Goal: Find specific page/section: Find specific page/section

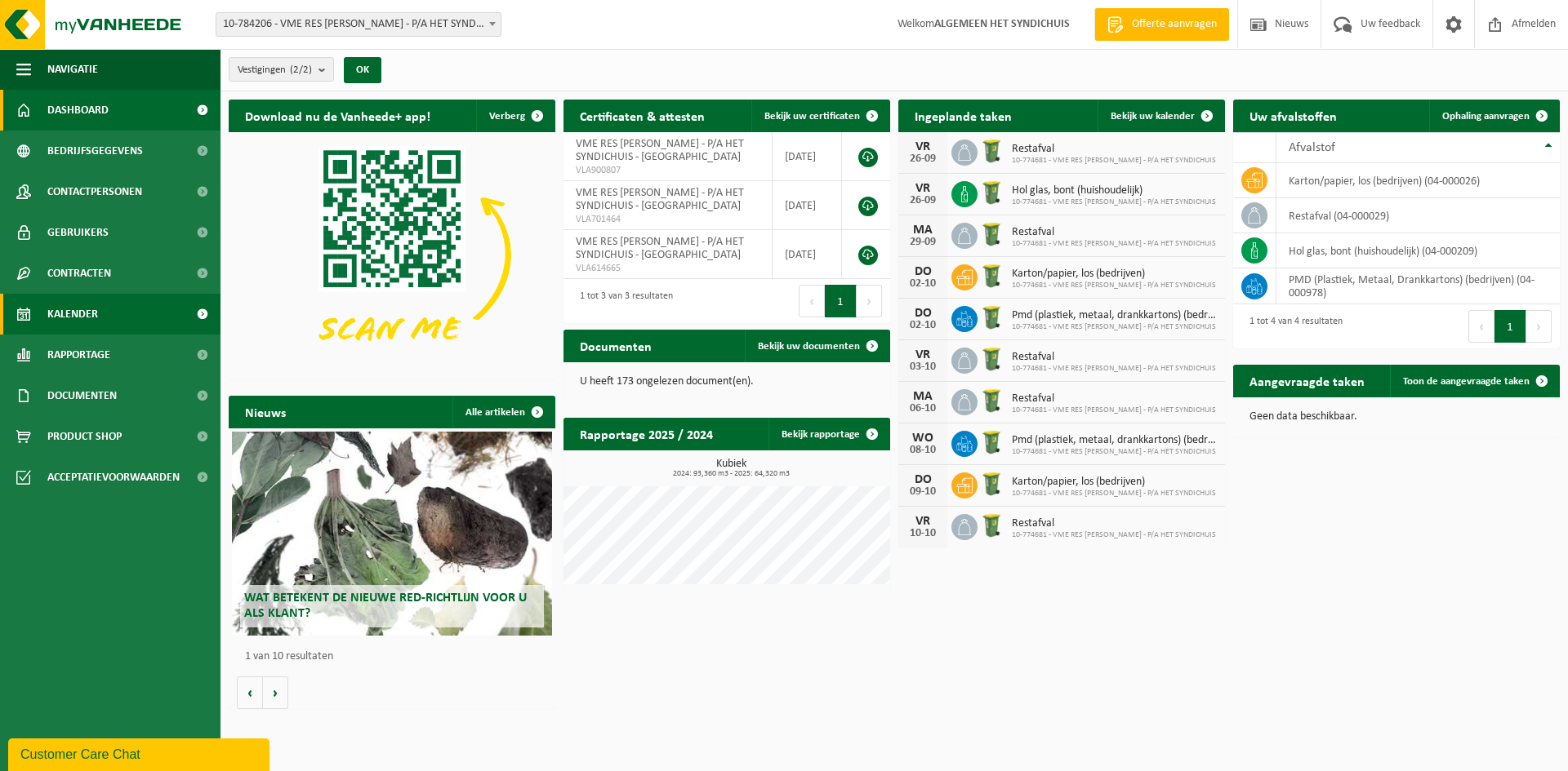
click at [90, 319] on span "Kalender" at bounding box center [72, 314] width 50 height 41
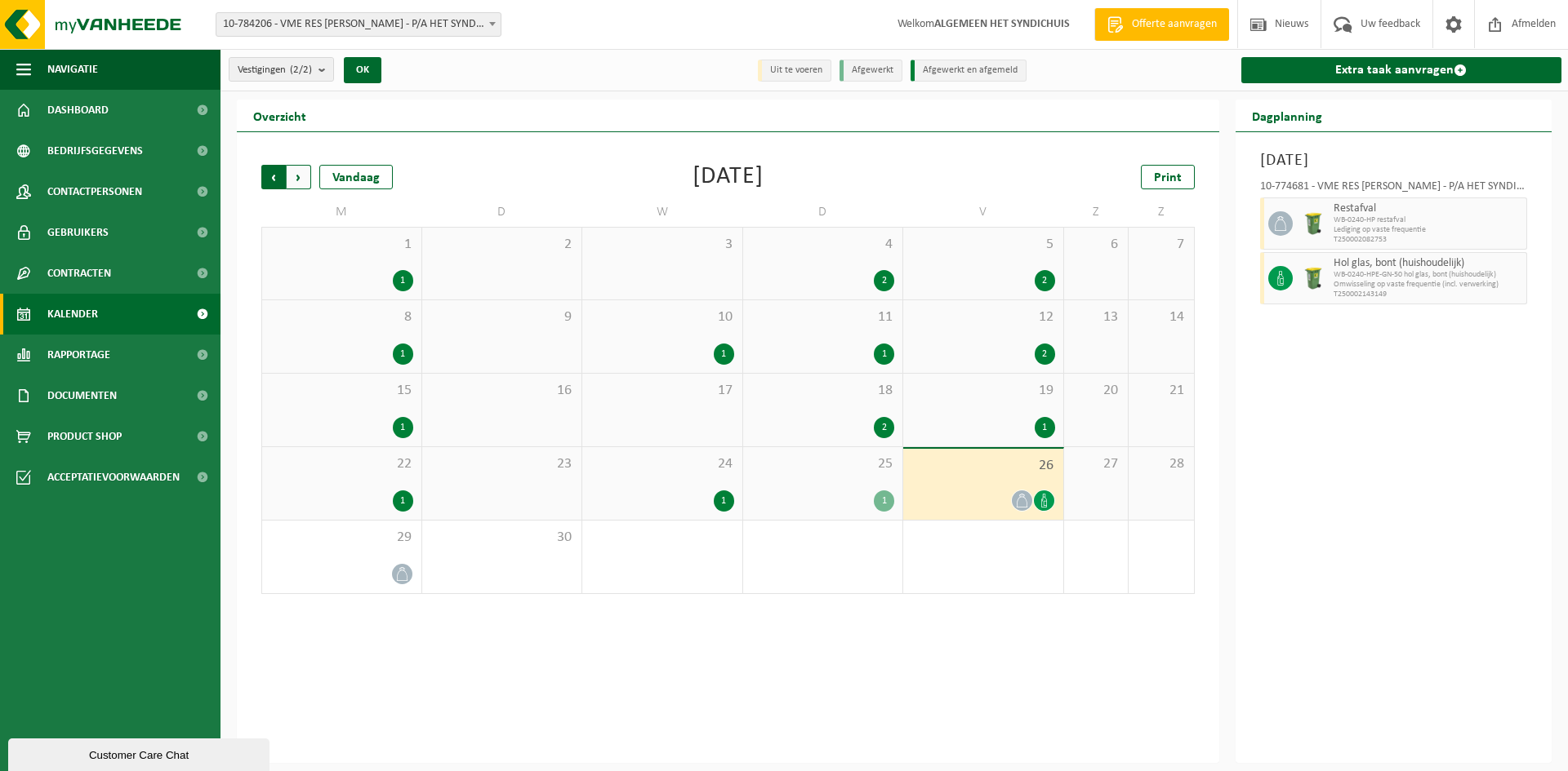
click at [293, 180] on span "Volgende" at bounding box center [299, 177] width 25 height 25
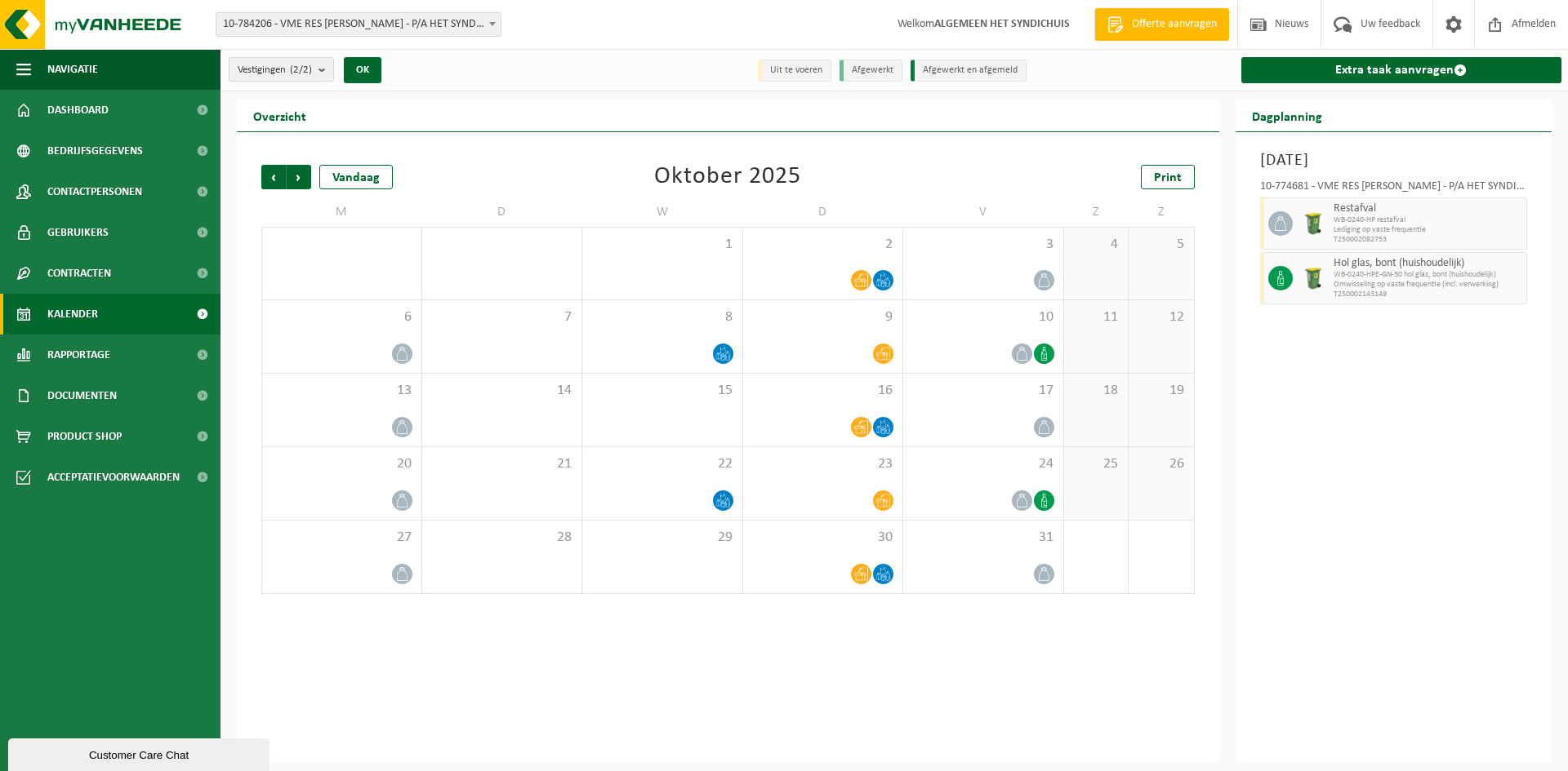
click at [293, 180] on span "Volgende" at bounding box center [299, 177] width 25 height 25
click at [1156, 178] on span "Print" at bounding box center [1167, 177] width 28 height 13
click at [1547, 18] on span "Afmelden" at bounding box center [1533, 24] width 52 height 48
